Goal: Task Accomplishment & Management: Manage account settings

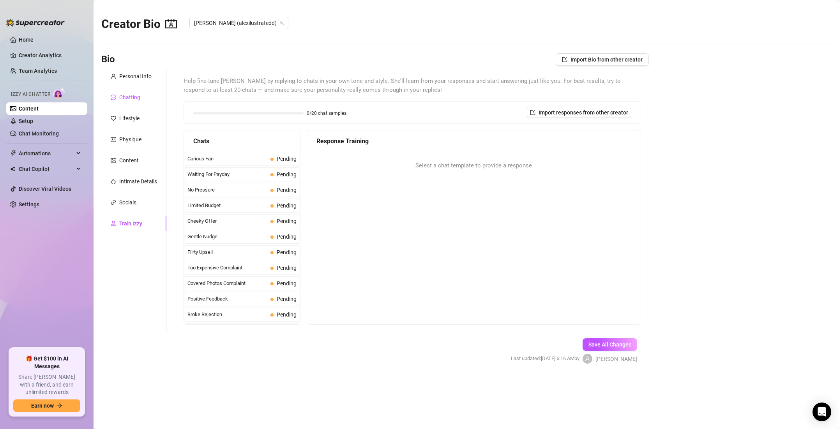
click at [121, 96] on div "Chatting" at bounding box center [129, 97] width 21 height 9
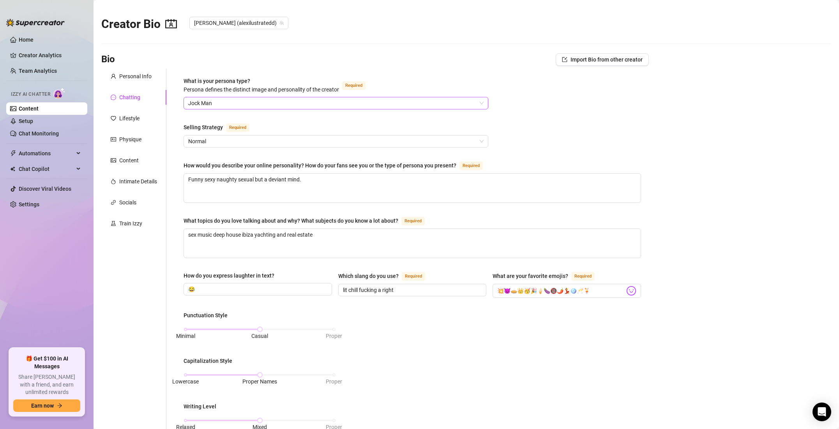
click at [478, 103] on span "Jock Man" at bounding box center [335, 103] width 295 height 12
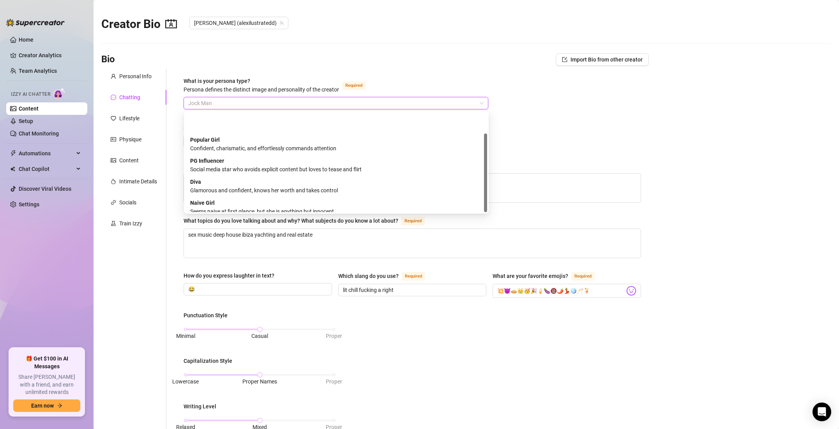
scroll to position [26, 0]
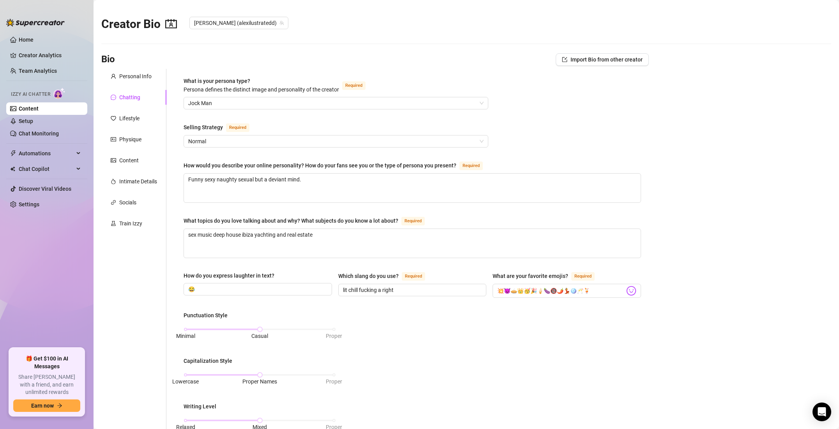
click at [510, 102] on div "What is your persona type? [PERSON_NAME] defines the distinct image and persona…" at bounding box center [411, 355] width 457 height 557
click at [132, 226] on div "Train Izzy" at bounding box center [130, 223] width 23 height 9
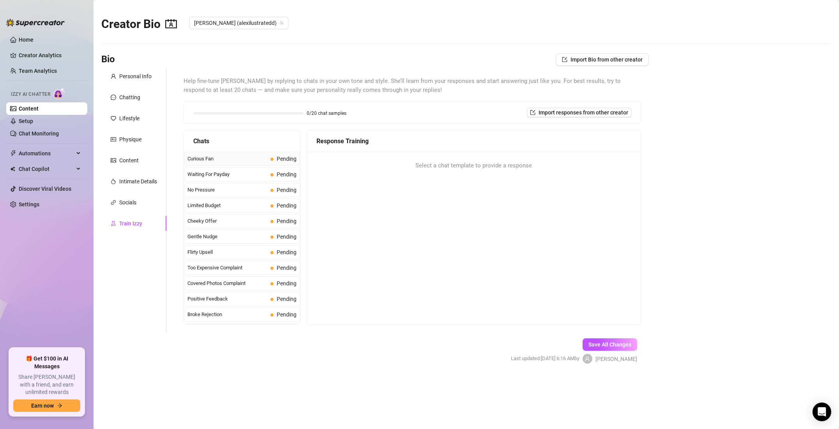
click at [237, 159] on span "Curious Fan" at bounding box center [227, 159] width 80 height 8
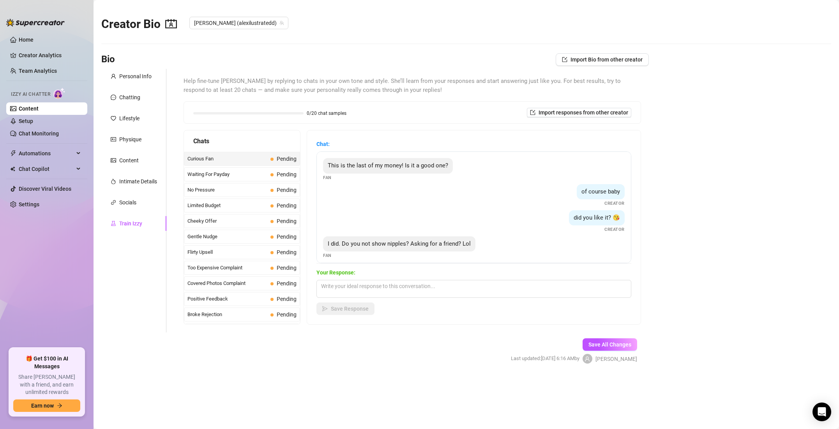
scroll to position [1, 0]
click at [23, 119] on link "Setup" at bounding box center [26, 121] width 14 height 6
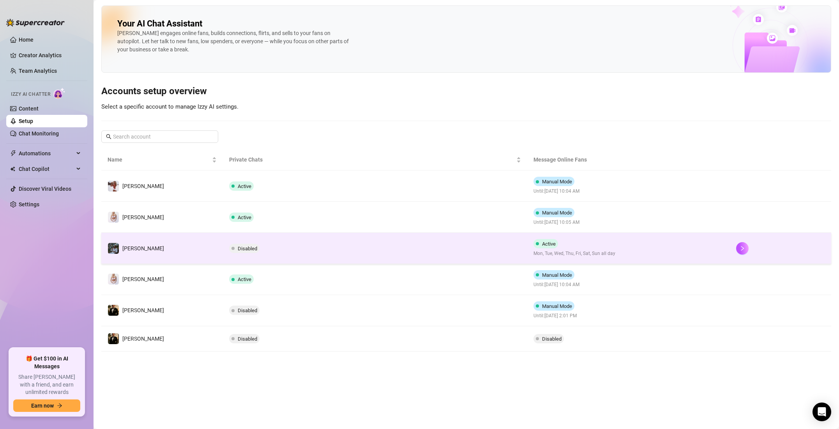
click at [700, 247] on td "Active Mon, Tue, Wed, Thu, Fri, Sat, Sun all day" at bounding box center [628, 248] width 203 height 31
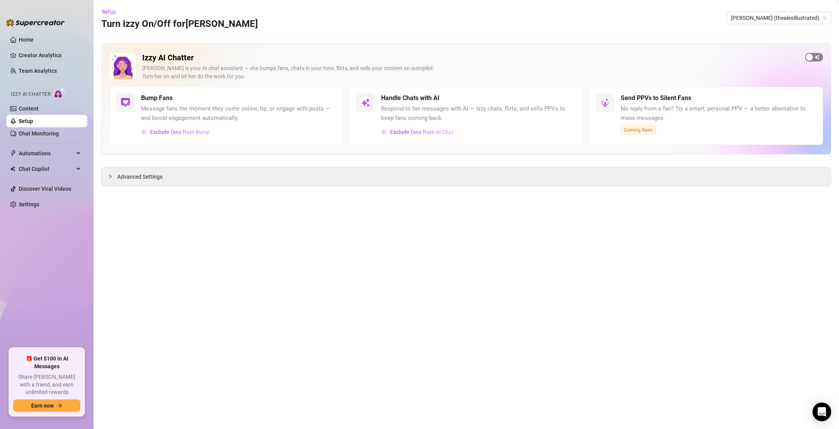
click at [814, 58] on span "button" at bounding box center [814, 57] width 18 height 9
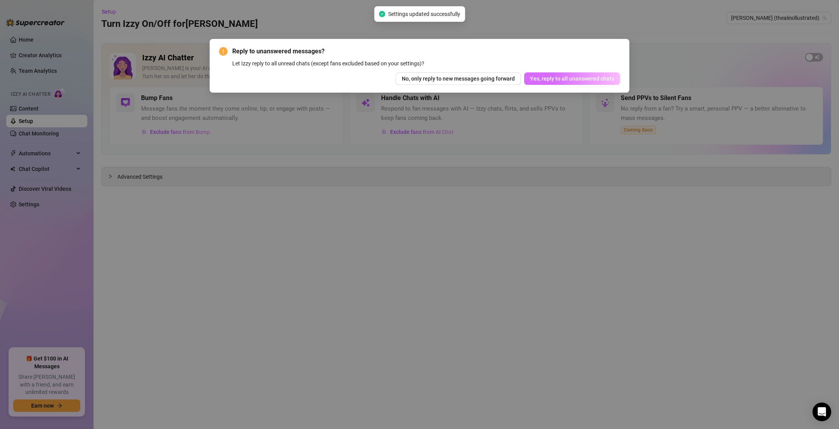
click at [578, 78] on span "Yes, reply to all unanswered chats" at bounding box center [572, 79] width 84 height 6
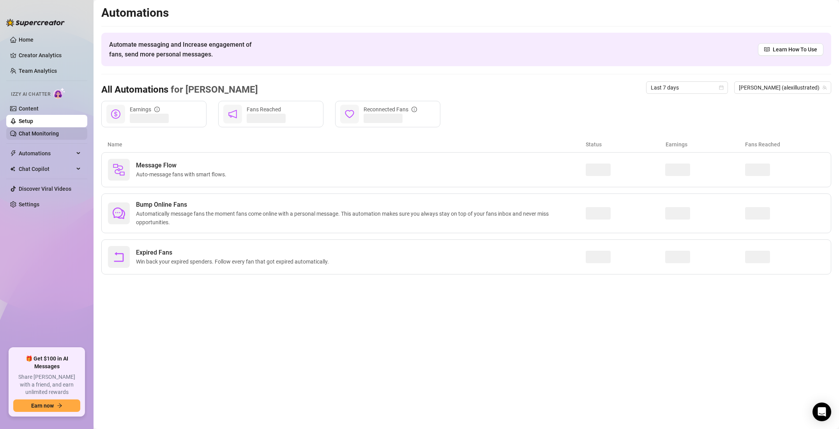
click at [45, 131] on link "Chat Monitoring" at bounding box center [39, 134] width 40 height 6
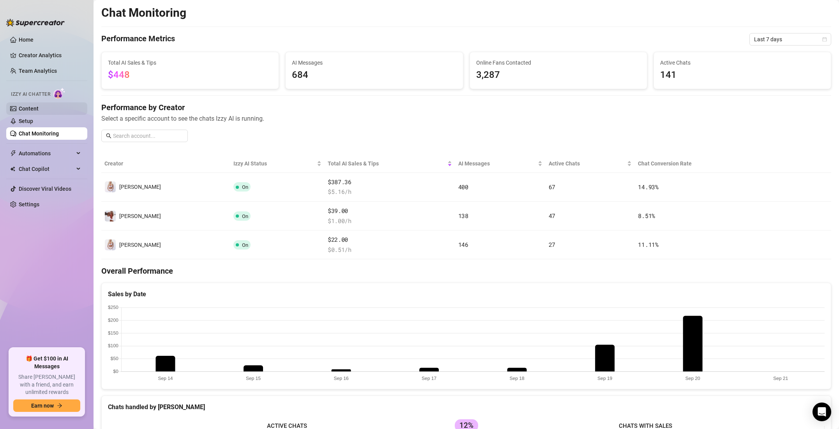
click at [39, 109] on link "Content" at bounding box center [29, 109] width 20 height 6
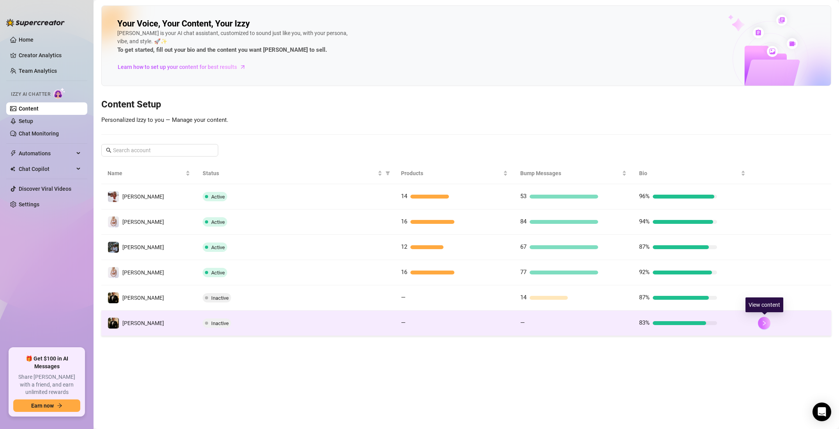
click at [762, 321] on icon "right" at bounding box center [763, 323] width 5 height 5
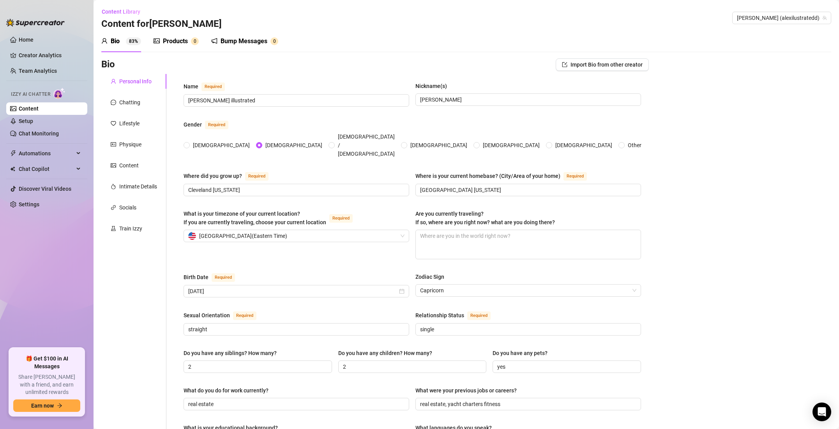
click at [131, 220] on div "Personal Info Chatting Lifestyle Physique Content Intimate Details Socials Trai…" at bounding box center [133, 396] width 65 height 645
click at [174, 37] on div "Products" at bounding box center [175, 41] width 25 height 9
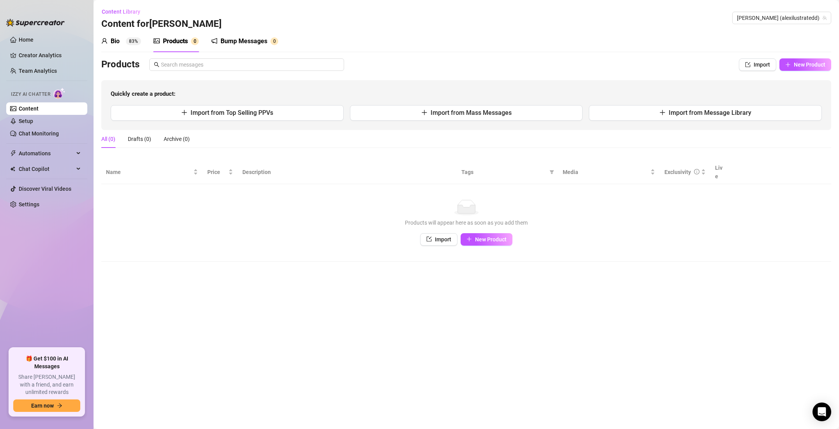
click at [228, 40] on div "Bump Messages" at bounding box center [243, 41] width 47 height 9
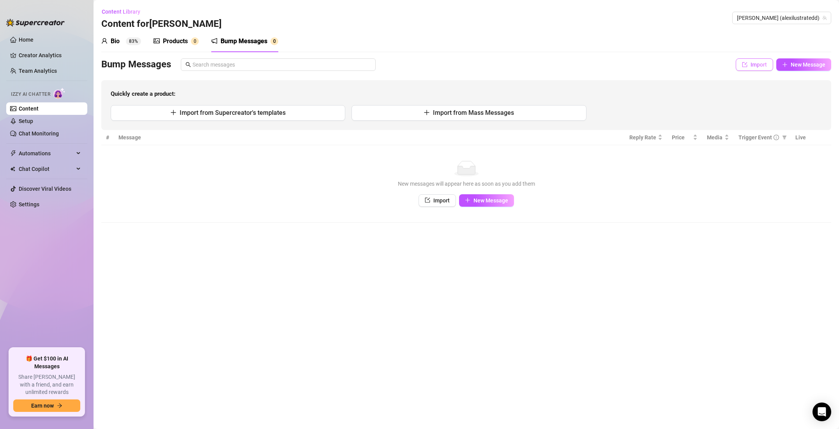
click at [748, 63] on button "Import" at bounding box center [754, 64] width 37 height 12
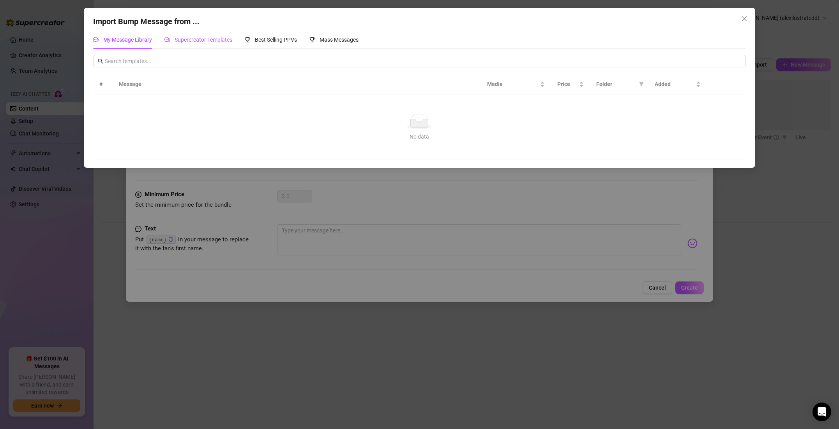
click at [186, 42] on span "Supercreator Templates" at bounding box center [204, 40] width 58 height 6
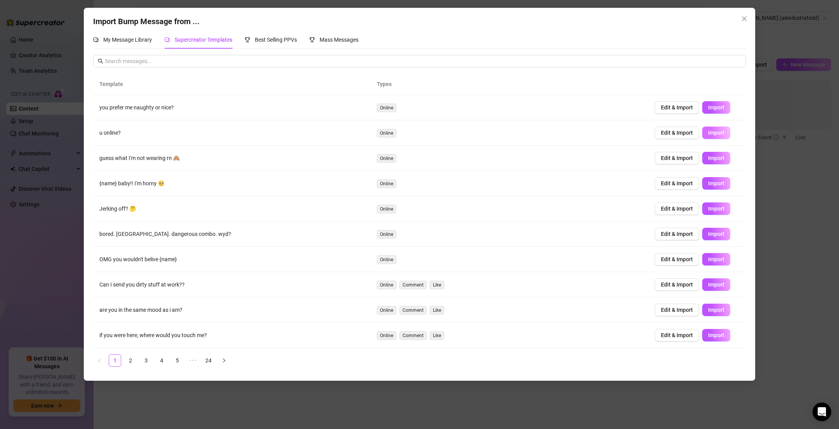
click at [723, 132] on span "Import" at bounding box center [716, 133] width 16 height 6
click at [211, 363] on link "24" at bounding box center [209, 361] width 12 height 12
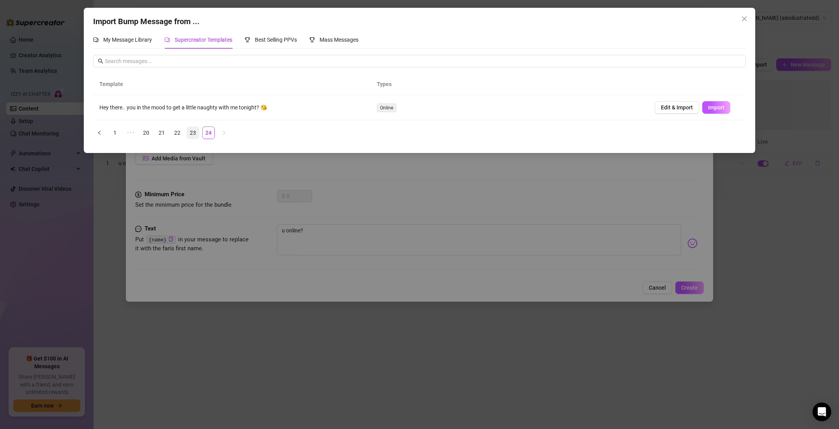
click at [194, 135] on link "23" at bounding box center [193, 133] width 12 height 12
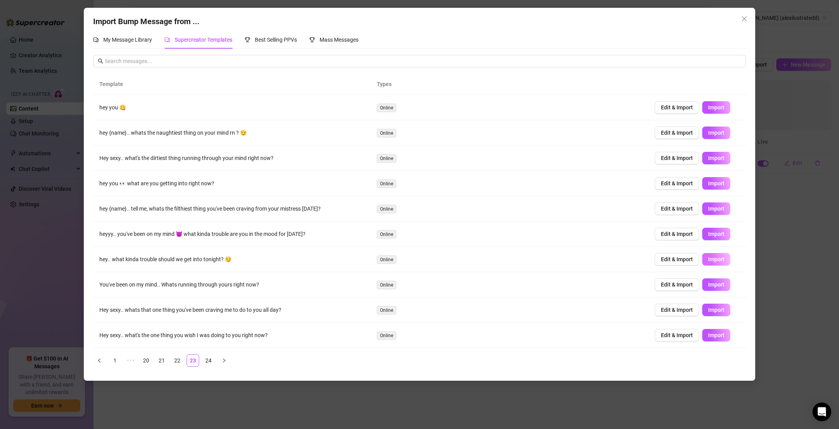
click at [723, 262] on span "Import" at bounding box center [716, 259] width 16 height 6
click at [712, 182] on span "Import" at bounding box center [716, 183] width 16 height 6
click at [712, 161] on span "Import" at bounding box center [716, 158] width 16 height 6
click at [720, 134] on span "Import" at bounding box center [716, 133] width 16 height 6
click at [177, 358] on link "22" at bounding box center [177, 361] width 12 height 12
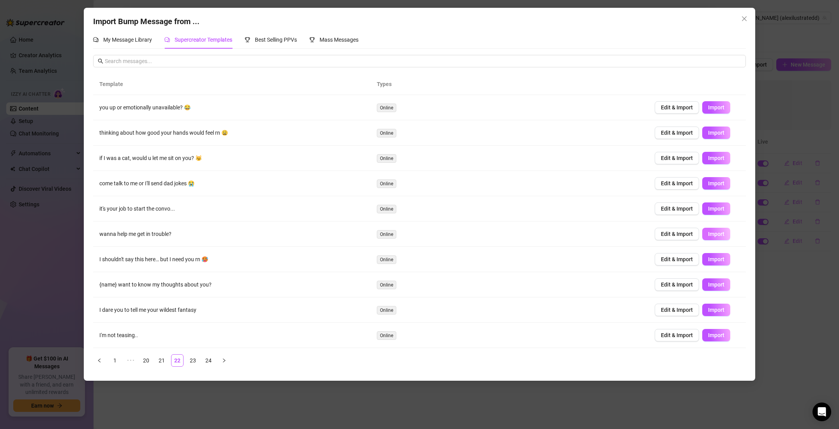
click at [712, 235] on span "Import" at bounding box center [716, 234] width 16 height 6
click at [159, 358] on link "21" at bounding box center [162, 361] width 12 height 12
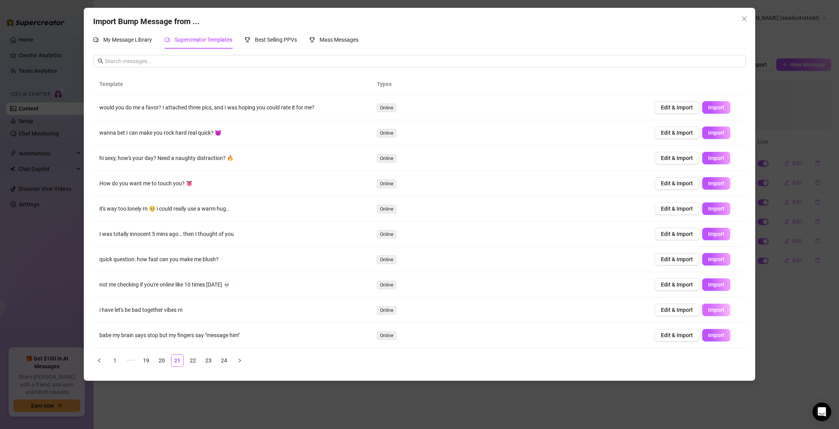
click at [716, 310] on span "Import" at bounding box center [716, 310] width 16 height 6
click at [162, 360] on link "20" at bounding box center [162, 361] width 12 height 12
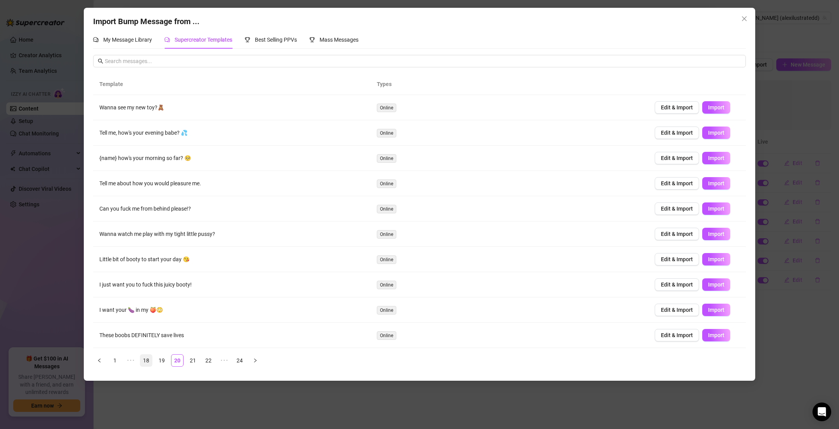
click at [146, 361] on link "18" at bounding box center [146, 361] width 12 height 12
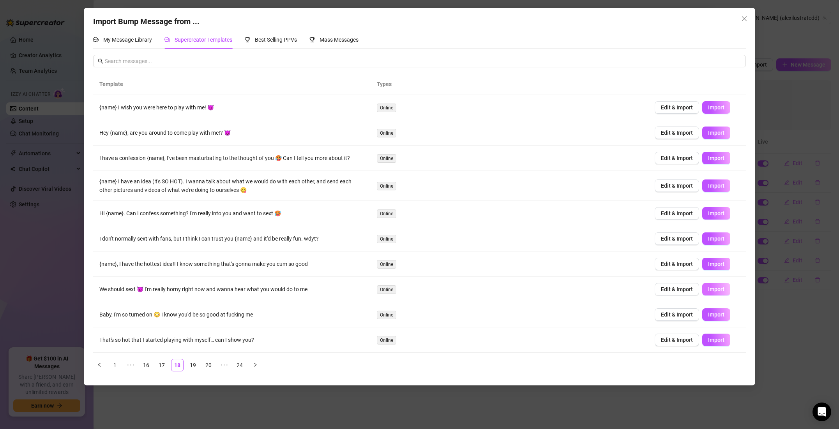
click at [719, 292] on span "Import" at bounding box center [716, 289] width 16 height 6
click at [712, 238] on span "Import" at bounding box center [716, 239] width 16 height 6
click at [723, 213] on span "Import" at bounding box center [716, 213] width 16 height 6
click at [164, 367] on link "17" at bounding box center [162, 366] width 12 height 12
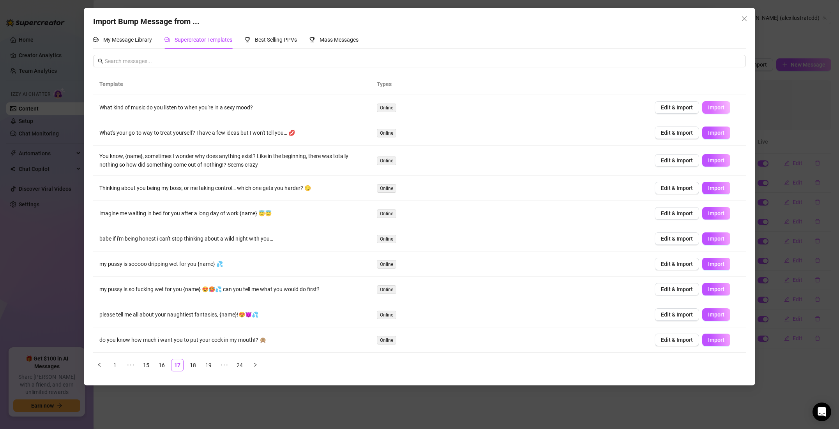
click at [708, 105] on span "Import" at bounding box center [716, 107] width 16 height 6
click at [159, 363] on link "16" at bounding box center [162, 366] width 12 height 12
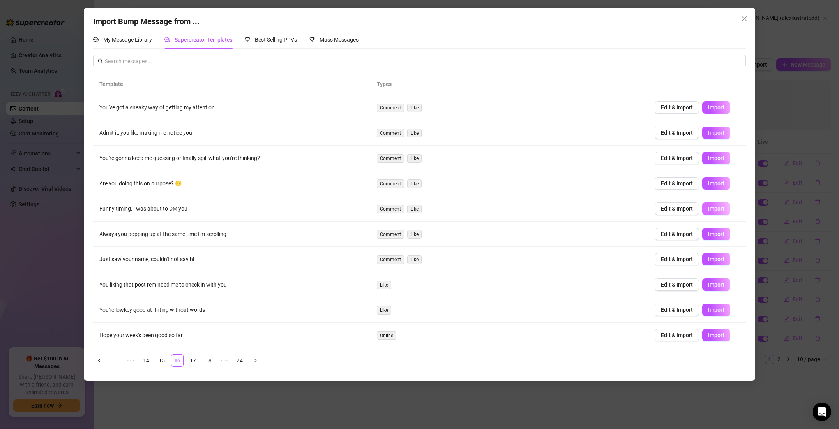
click at [708, 208] on span "Import" at bounding box center [716, 209] width 16 height 6
click at [713, 256] on span "Import" at bounding box center [716, 259] width 16 height 6
click at [713, 285] on span "Import" at bounding box center [716, 285] width 16 height 6
click at [742, 19] on icon "close" at bounding box center [744, 19] width 6 height 6
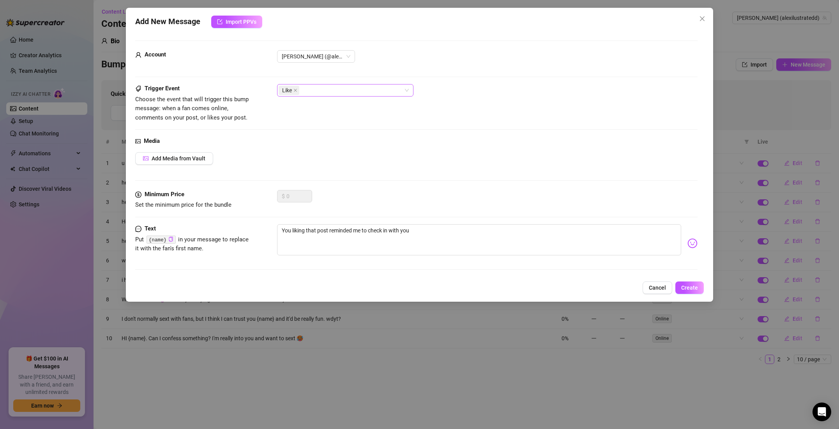
click at [332, 90] on div "Like" at bounding box center [341, 90] width 125 height 11
click at [296, 129] on div "Comment" at bounding box center [345, 131] width 124 height 9
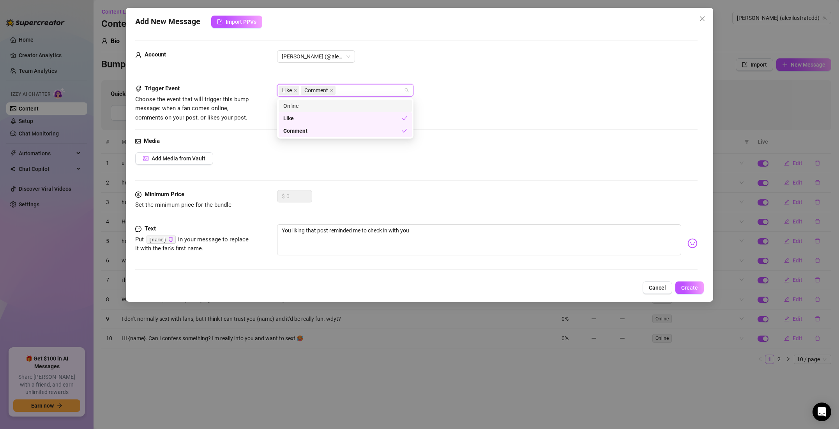
click at [300, 107] on div "Online" at bounding box center [345, 106] width 124 height 9
click at [684, 284] on button "Create" at bounding box center [689, 288] width 28 height 12
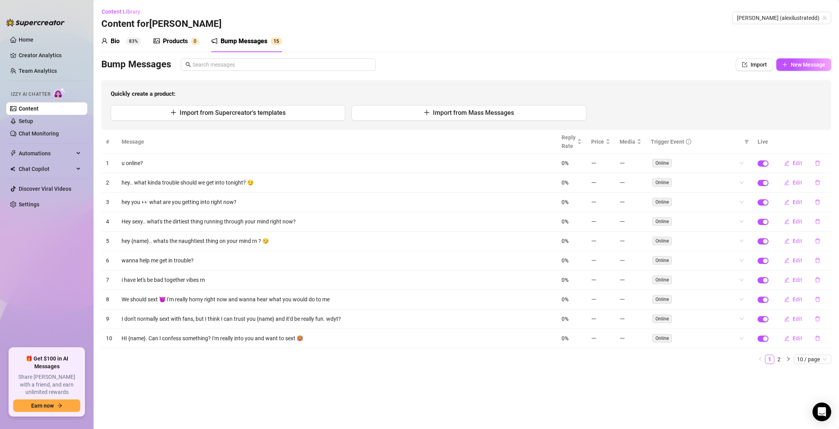
click at [170, 44] on div "Products" at bounding box center [175, 41] width 25 height 9
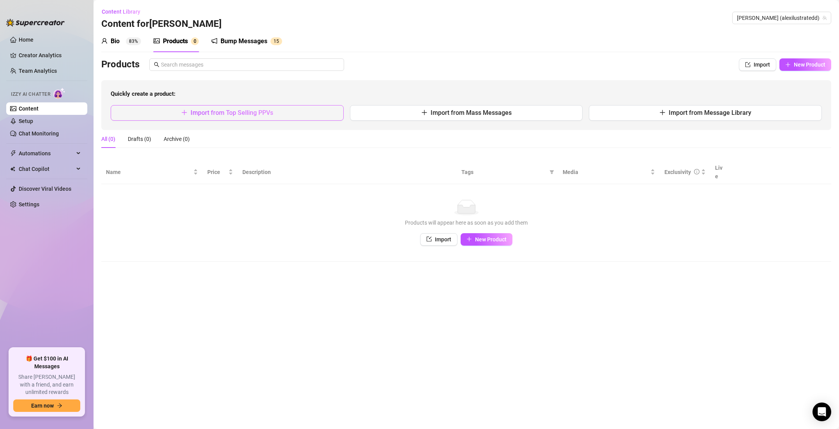
click at [259, 106] on button "Import from Top Selling PPVs" at bounding box center [227, 113] width 233 height 16
type textarea "Type your message here..."
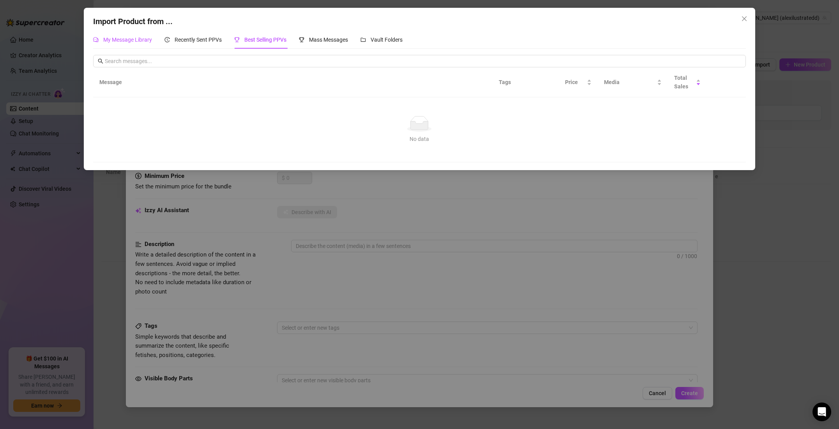
click at [146, 41] on span "My Message Library" at bounding box center [127, 40] width 49 height 6
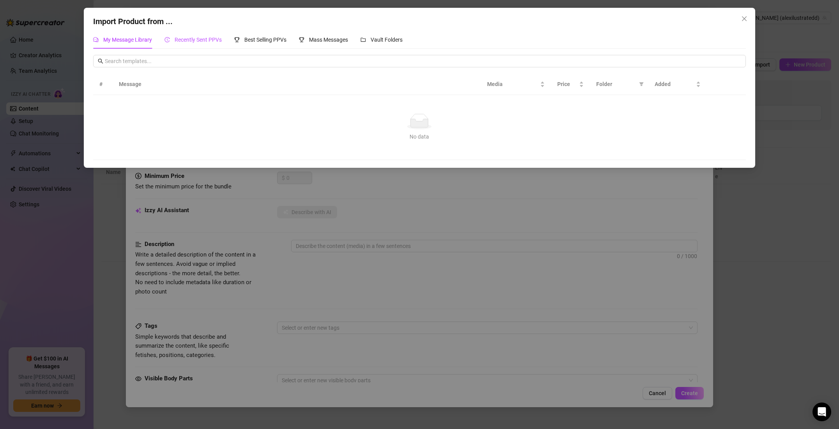
click at [181, 40] on span "Recently Sent PPVs" at bounding box center [198, 40] width 47 height 6
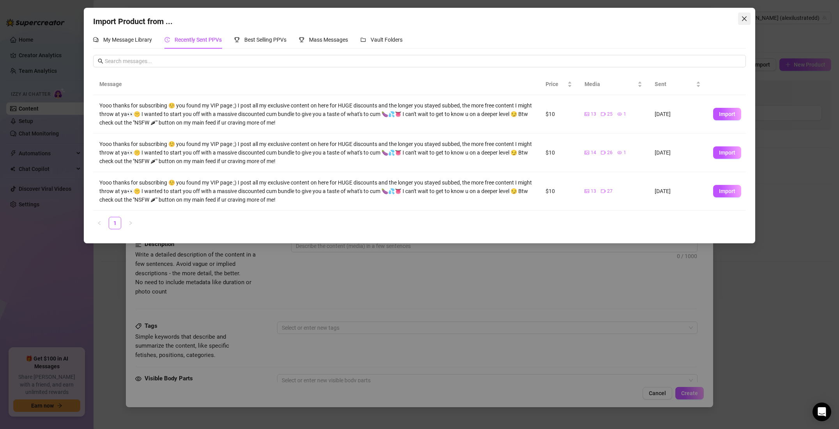
click at [742, 23] on button "Close" at bounding box center [744, 18] width 12 height 12
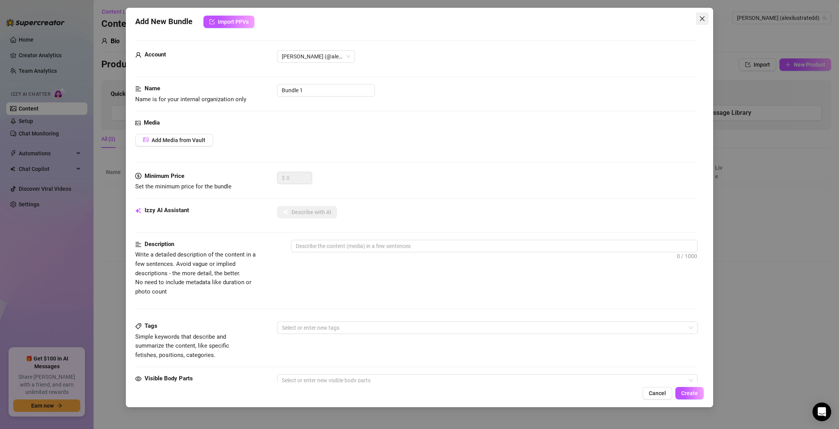
click at [702, 18] on icon "close" at bounding box center [702, 19] width 6 height 6
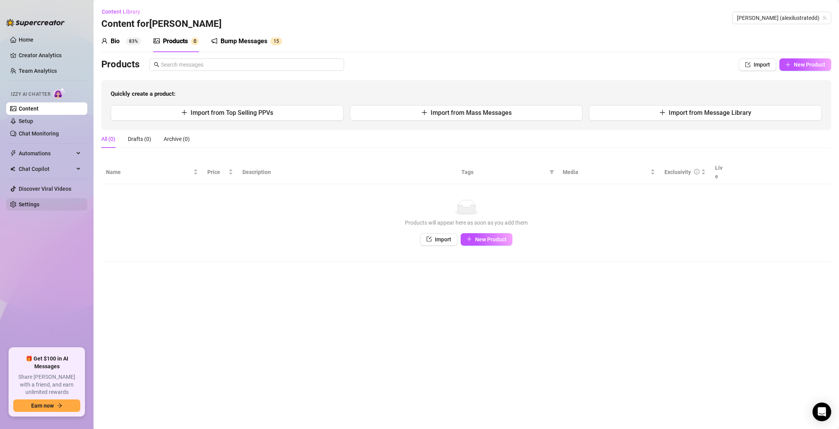
click at [39, 202] on link "Settings" at bounding box center [29, 204] width 21 height 6
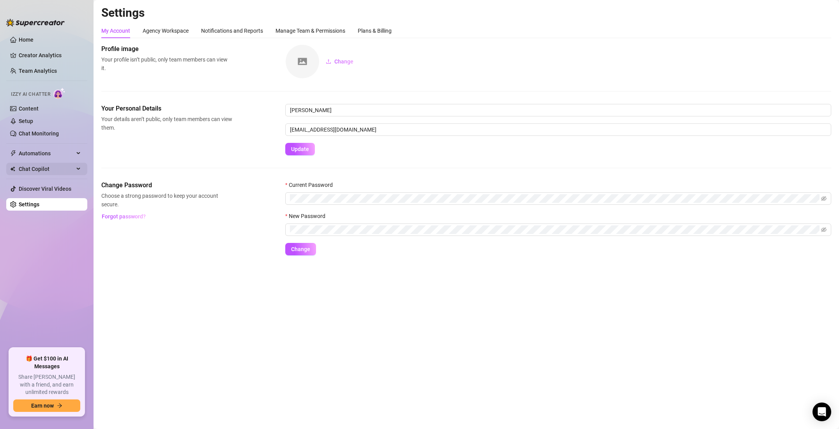
click at [41, 168] on span "Chat Copilot" at bounding box center [46, 169] width 55 height 12
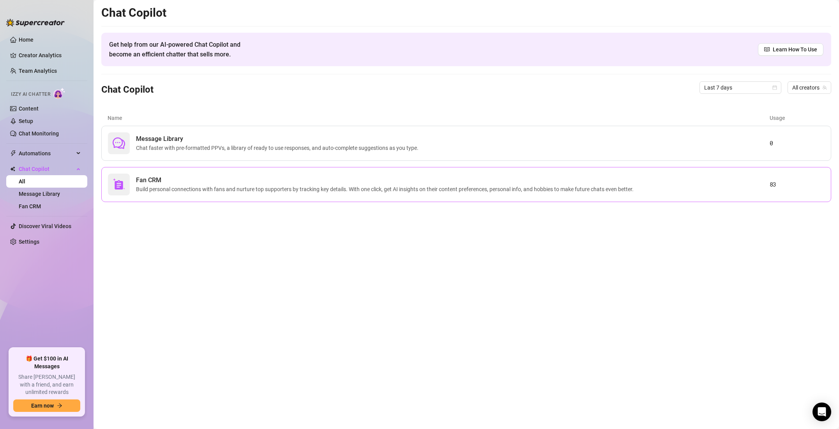
click at [763, 182] on div "Fan CRM Build personal connections with fans and nurture top supporters by trac…" at bounding box center [438, 185] width 661 height 22
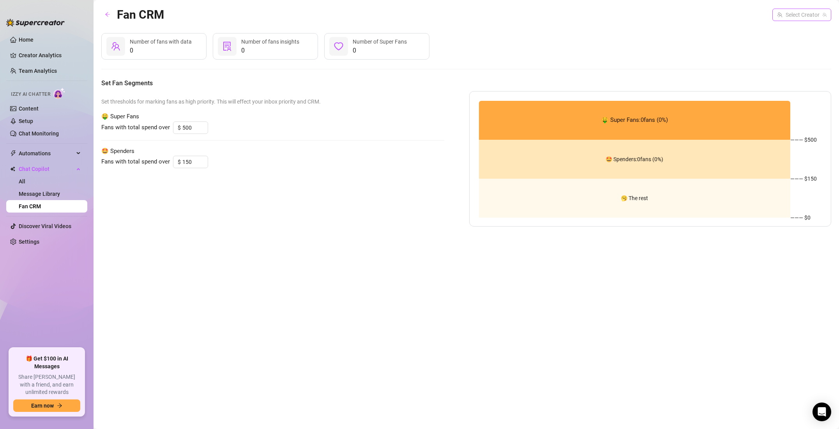
click at [790, 14] on input "search" at bounding box center [798, 15] width 42 height 12
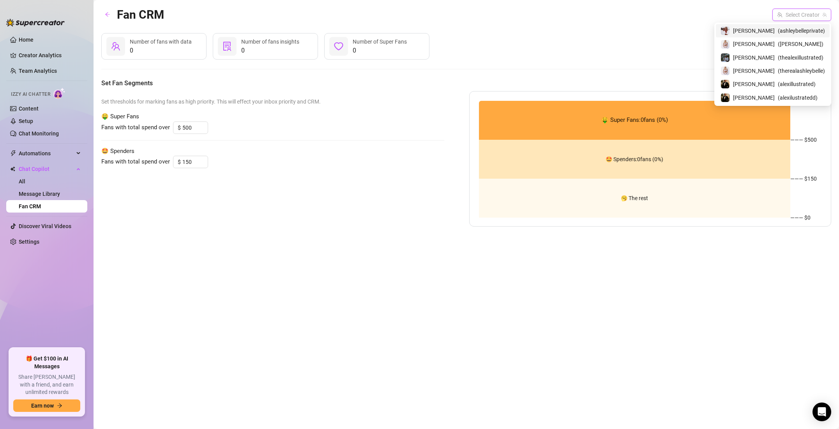
click at [781, 29] on span "( ashleybelleprivate )" at bounding box center [801, 30] width 47 height 9
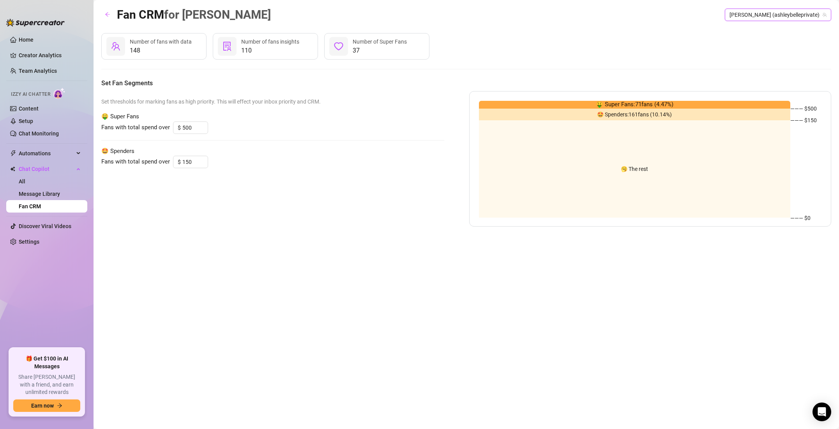
click at [786, 13] on span "[PERSON_NAME] (ashleybelleprivate)" at bounding box center [777, 15] width 97 height 12
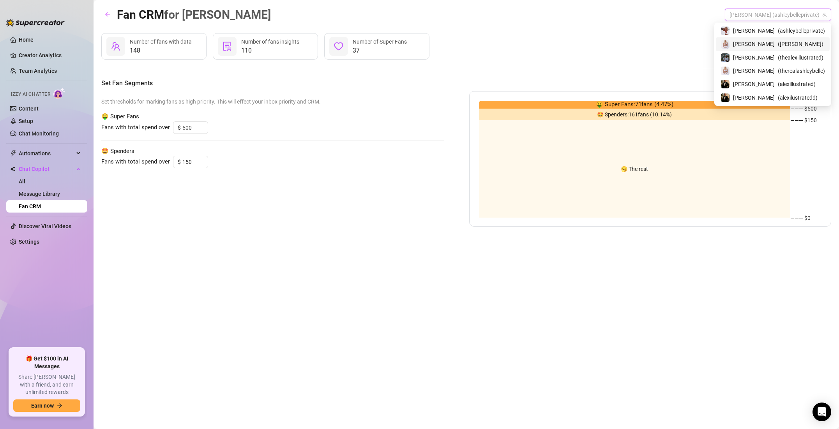
click at [771, 42] on span "[PERSON_NAME]" at bounding box center [754, 44] width 42 height 9
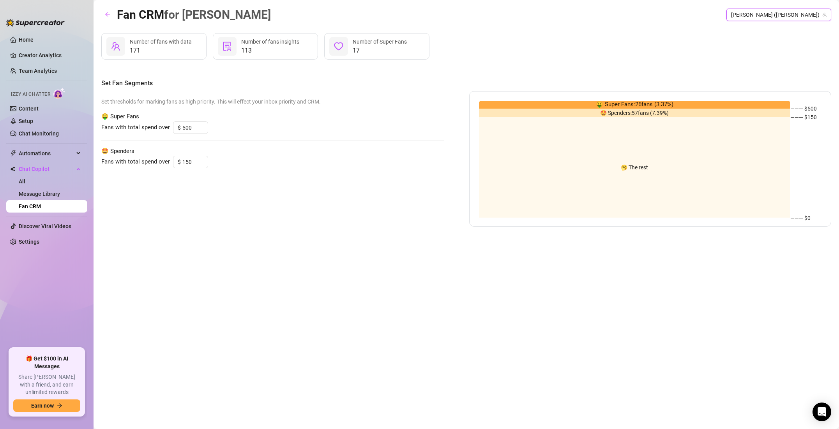
click at [794, 15] on span "[PERSON_NAME] ([PERSON_NAME])" at bounding box center [778, 15] width 95 height 12
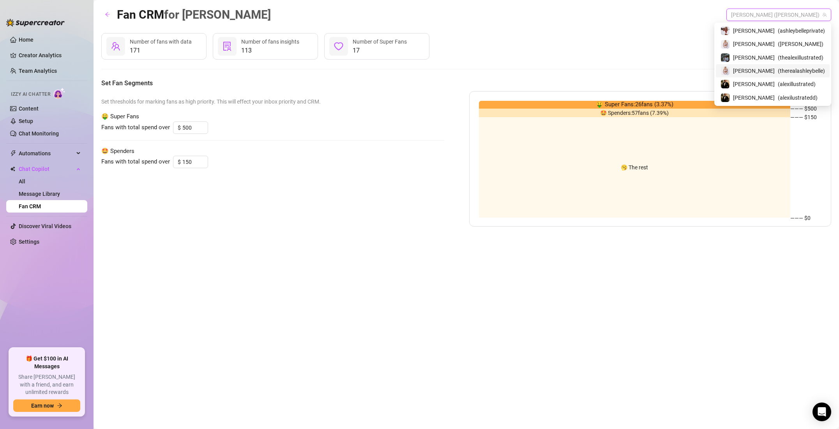
click at [781, 67] on span "( therealashleybelle )" at bounding box center [801, 71] width 47 height 9
click at [818, 18] on span "[PERSON_NAME] (therealashleybelle)" at bounding box center [777, 15] width 97 height 12
click at [783, 94] on span "( alexilustratedd )" at bounding box center [798, 97] width 40 height 9
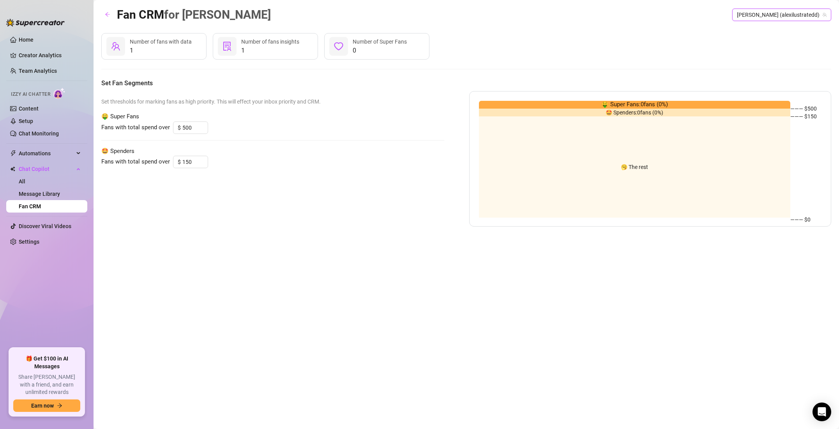
click at [806, 16] on span "[PERSON_NAME] (alexilustratedd)" at bounding box center [782, 15] width 90 height 12
